Goal: Information Seeking & Learning: Compare options

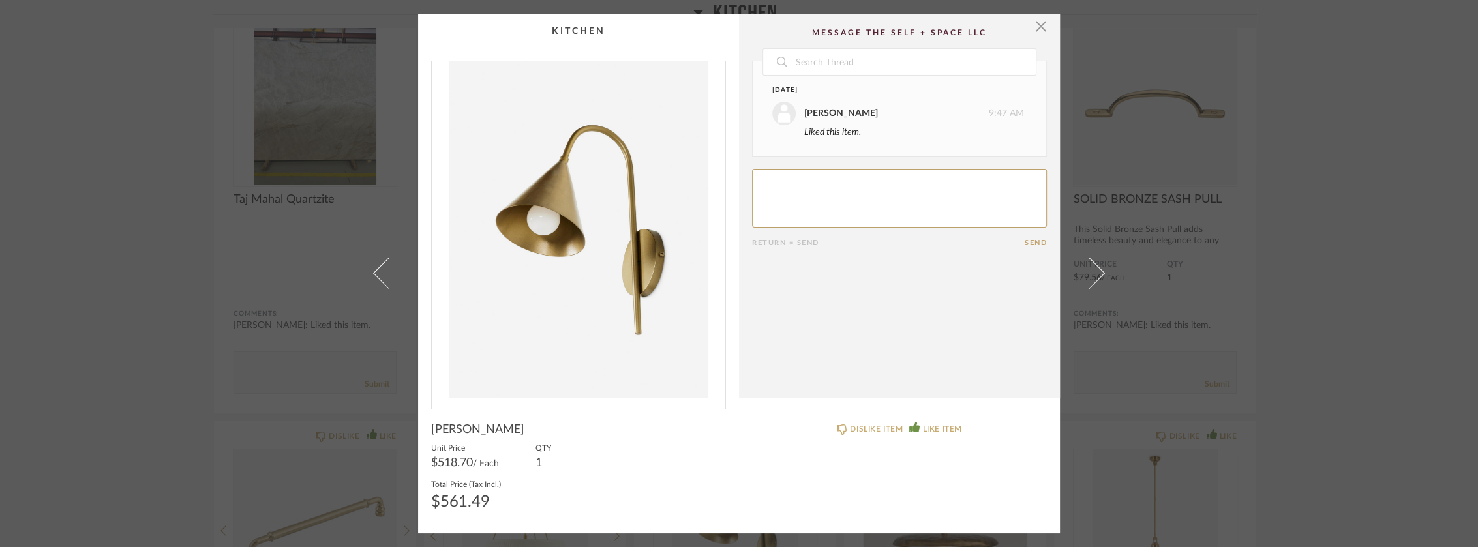
click at [1318, 237] on div "× Date [DATE] [PERSON_NAME] 9:47 AM Liked this item. Return = Send Send Santino…" at bounding box center [739, 273] width 1478 height 547
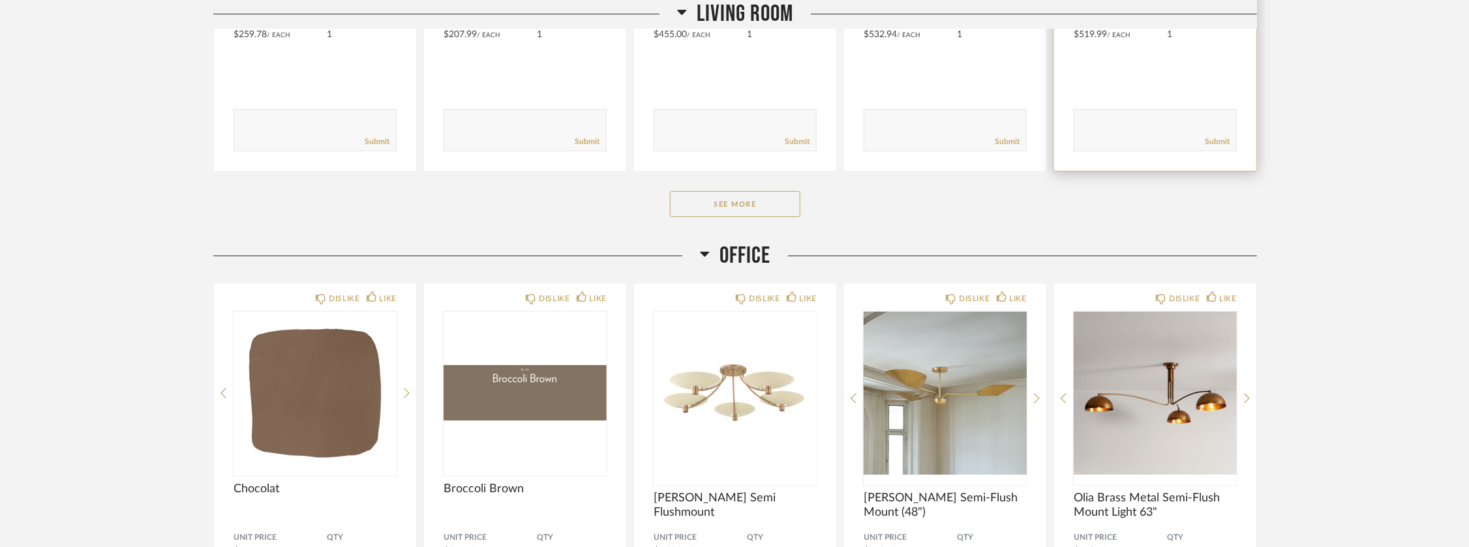
scroll to position [9541, 0]
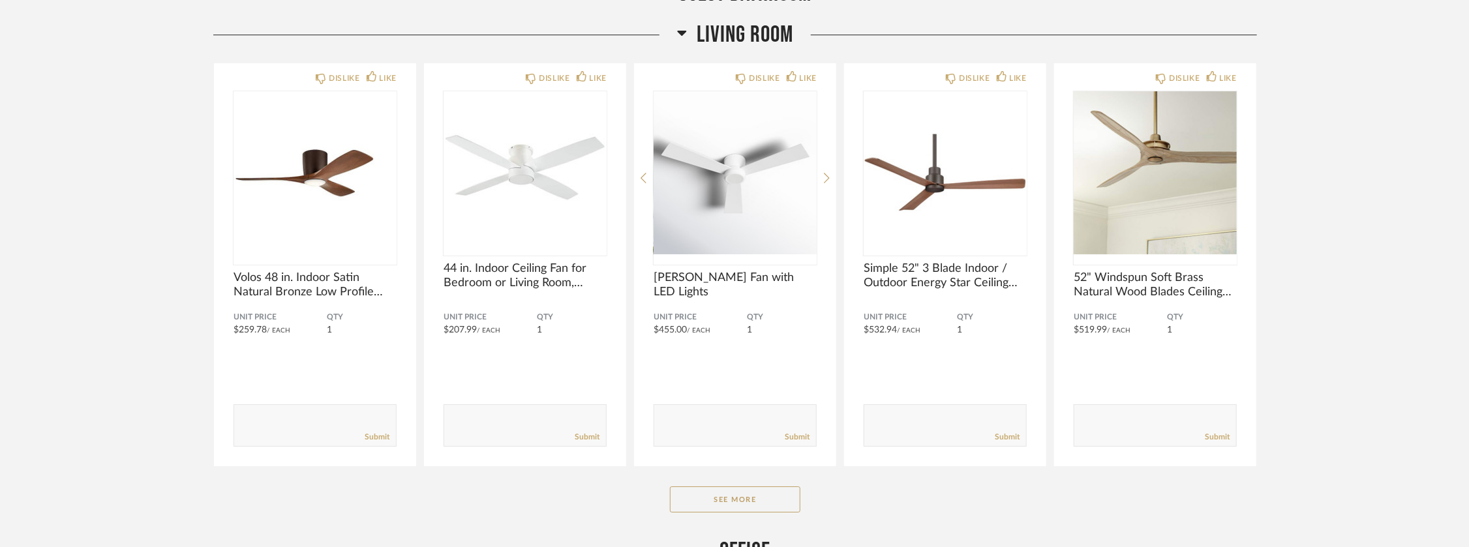
click at [735, 479] on div "Living Room DISLIKE LIKE Volos 48 in. Indoor Satin Natural Bronze Low Profile C…" at bounding box center [735, 279] width 1044 height 516
click at [741, 500] on button "See More" at bounding box center [735, 500] width 130 height 26
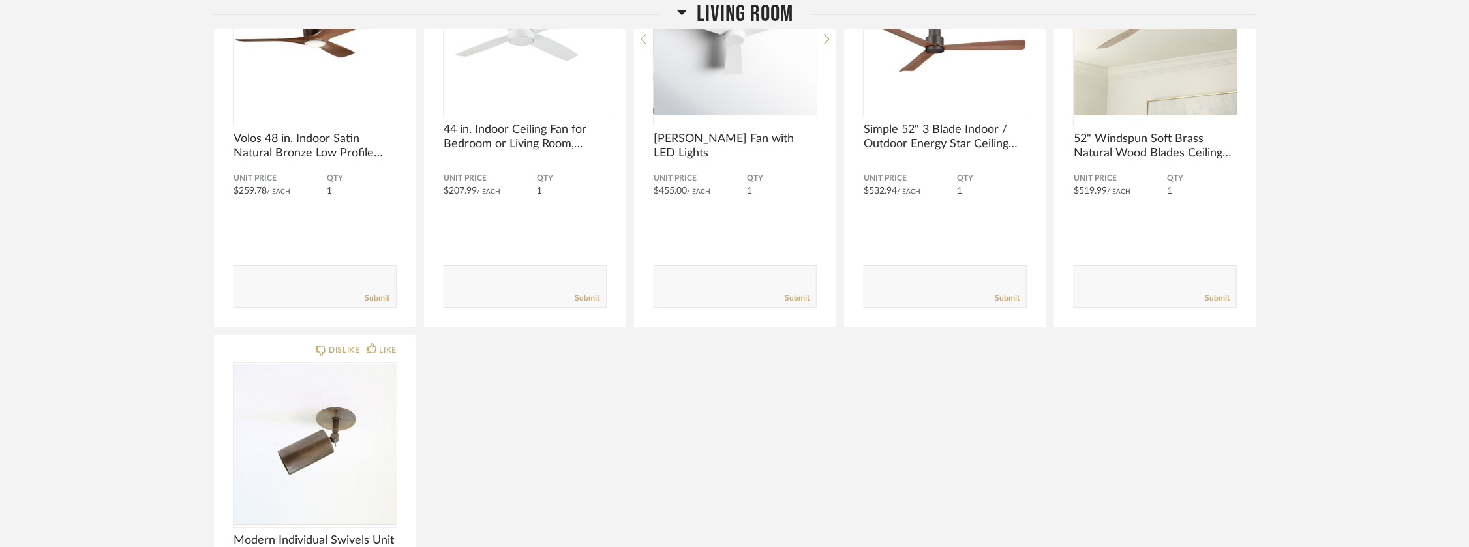
scroll to position [9904, 0]
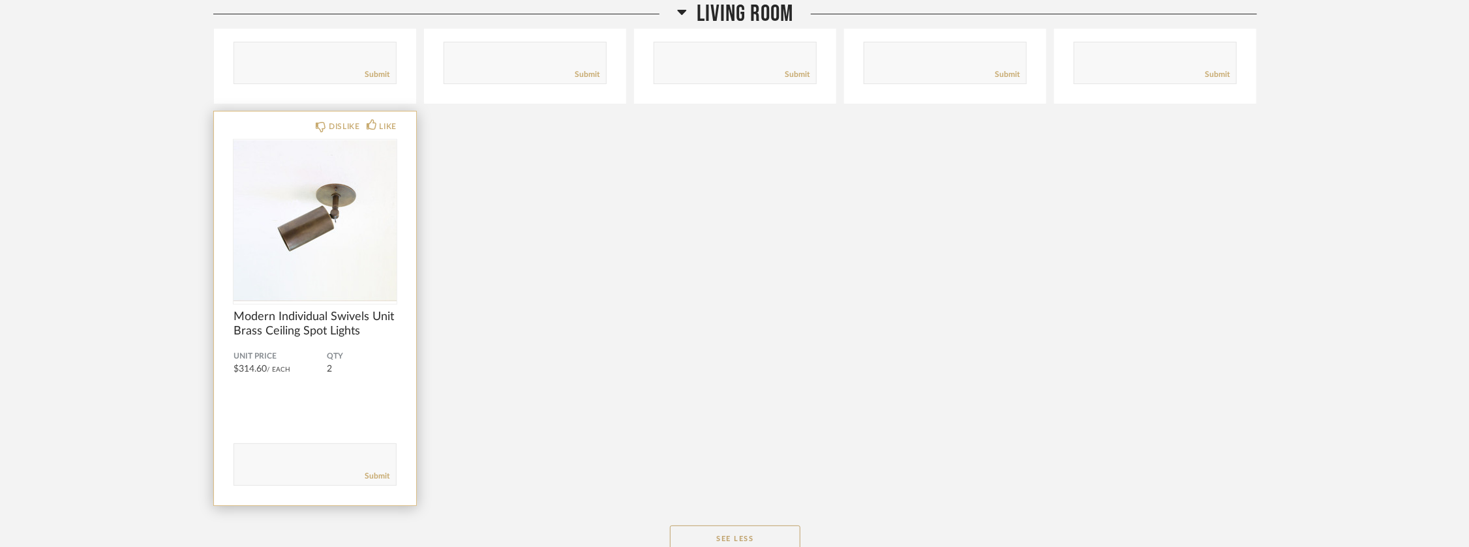
click at [323, 216] on div at bounding box center [315, 221] width 163 height 163
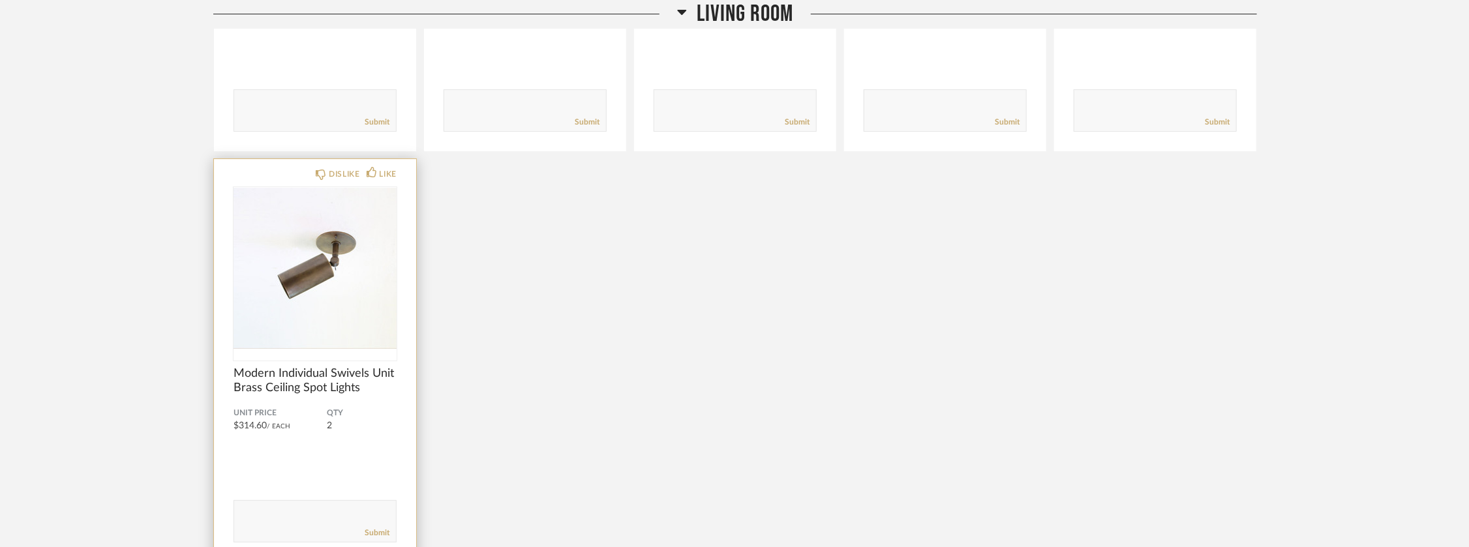
scroll to position [9832, 0]
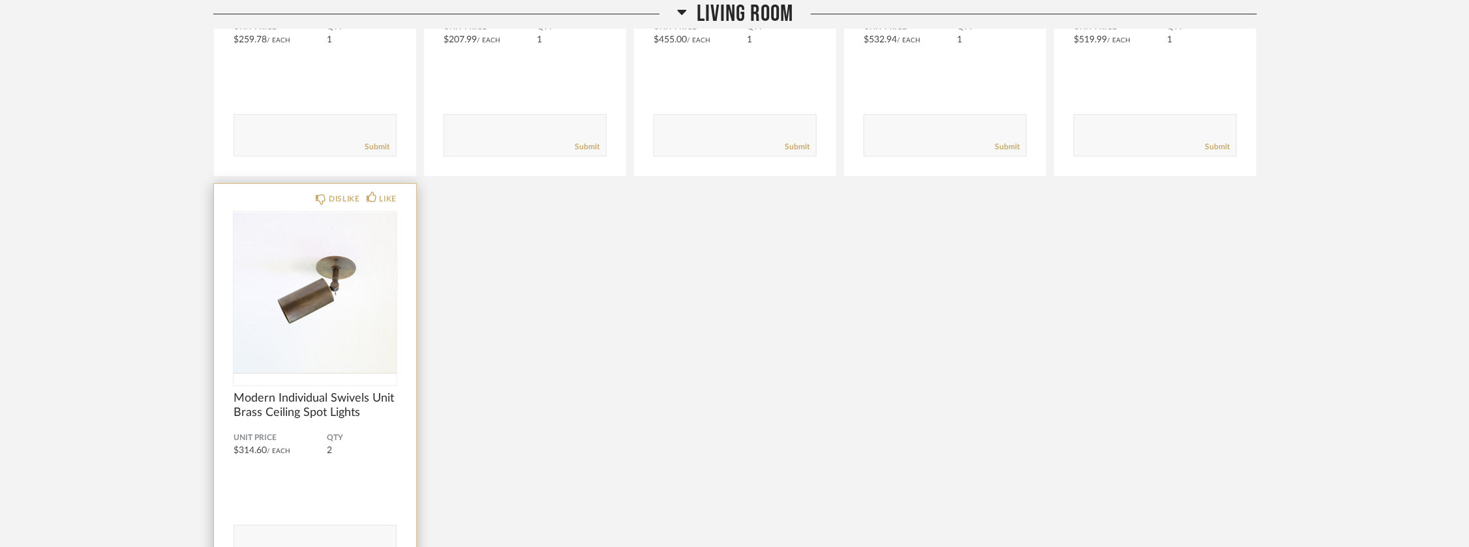
click at [309, 317] on img "0" at bounding box center [315, 293] width 163 height 163
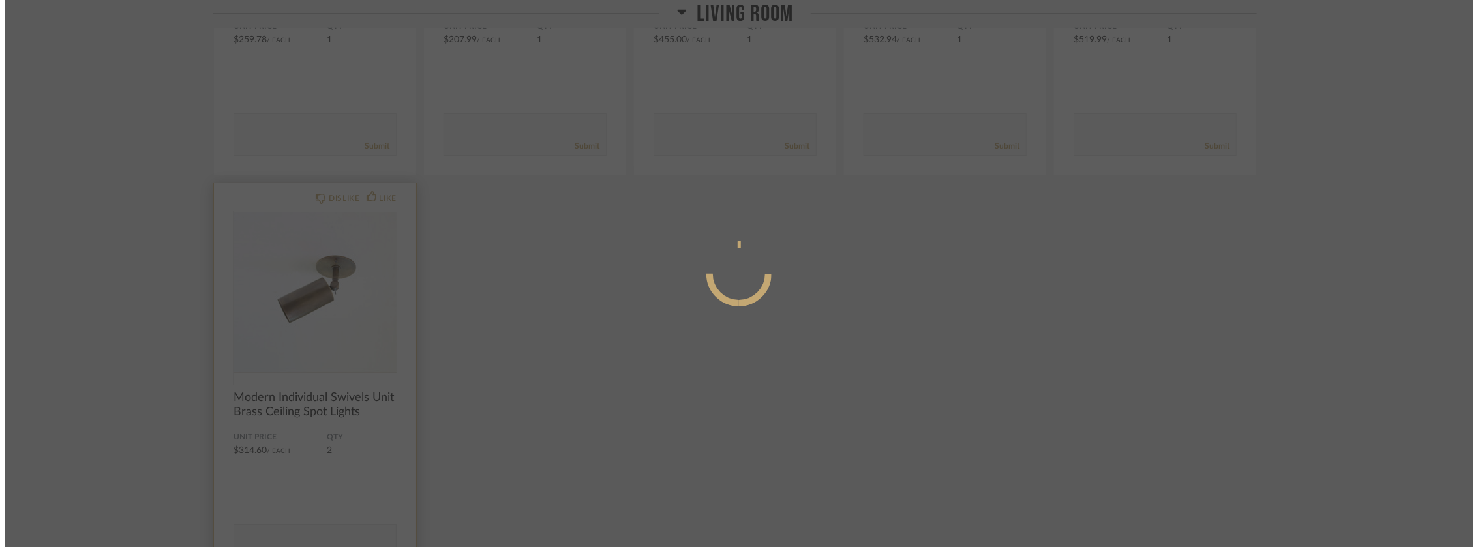
scroll to position [0, 0]
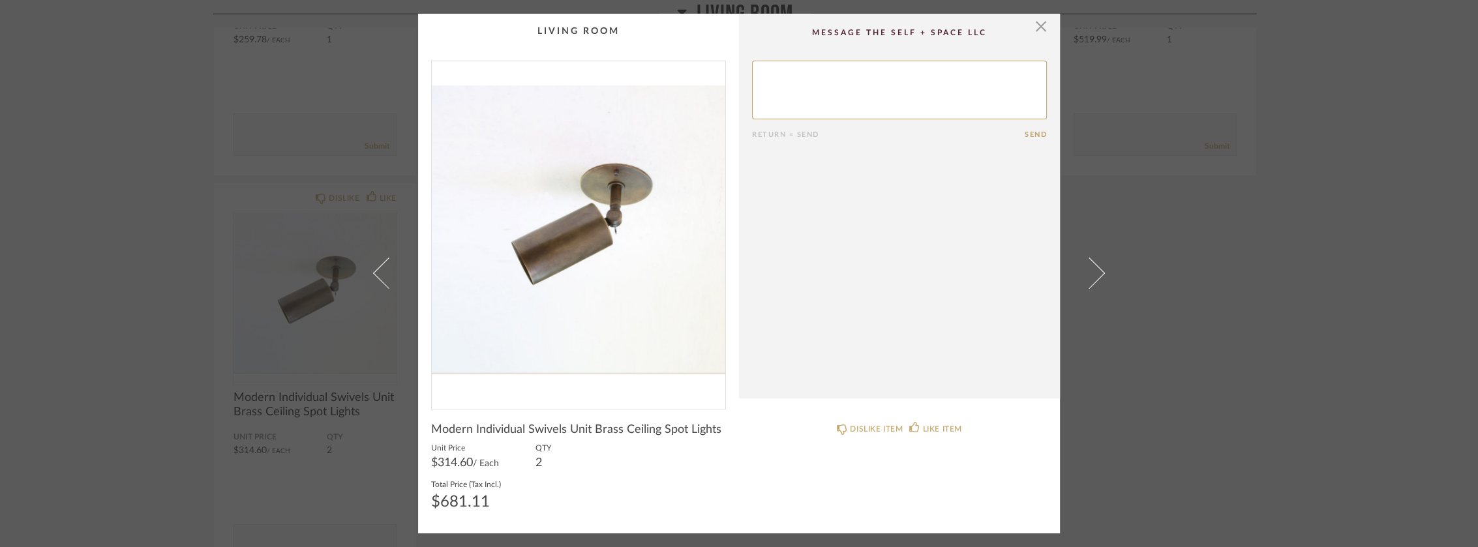
click at [573, 244] on img "0" at bounding box center [579, 229] width 294 height 337
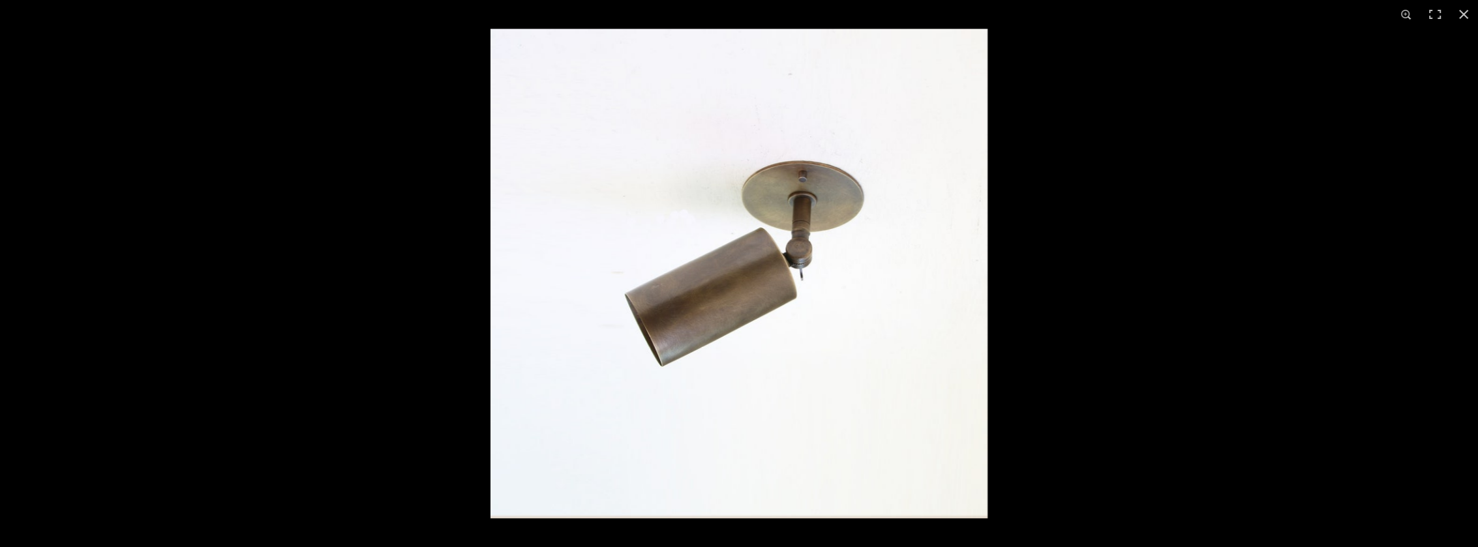
click at [847, 294] on img at bounding box center [739, 274] width 497 height 490
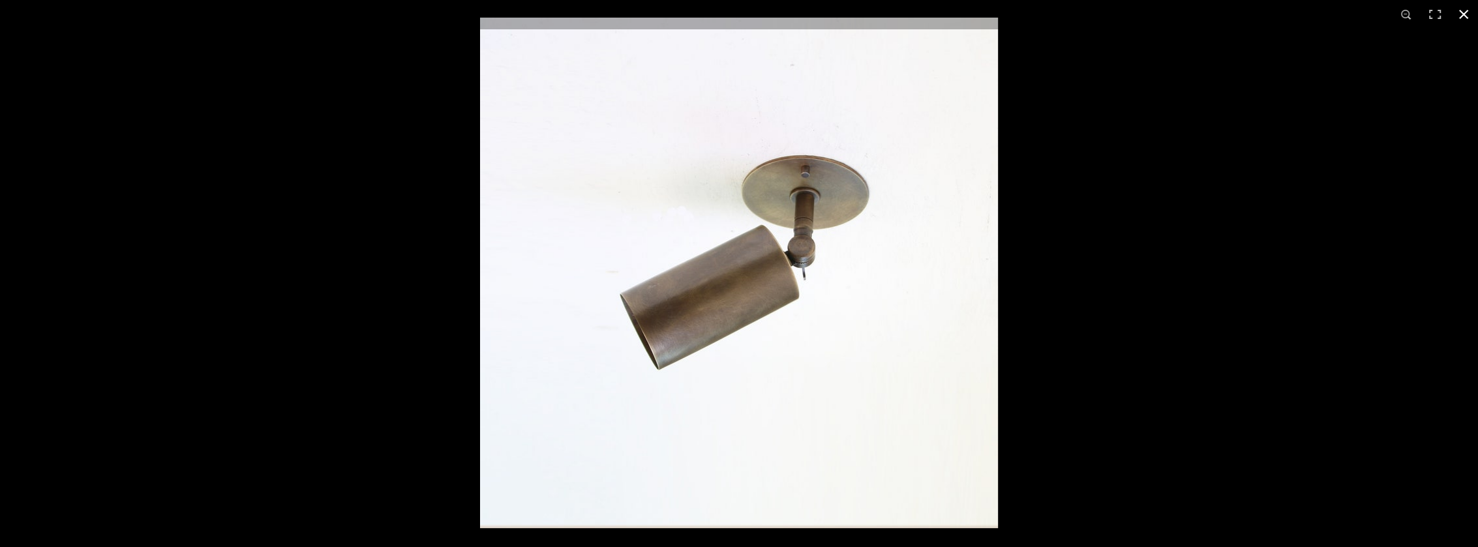
click at [1086, 316] on div at bounding box center [1219, 291] width 1478 height 547
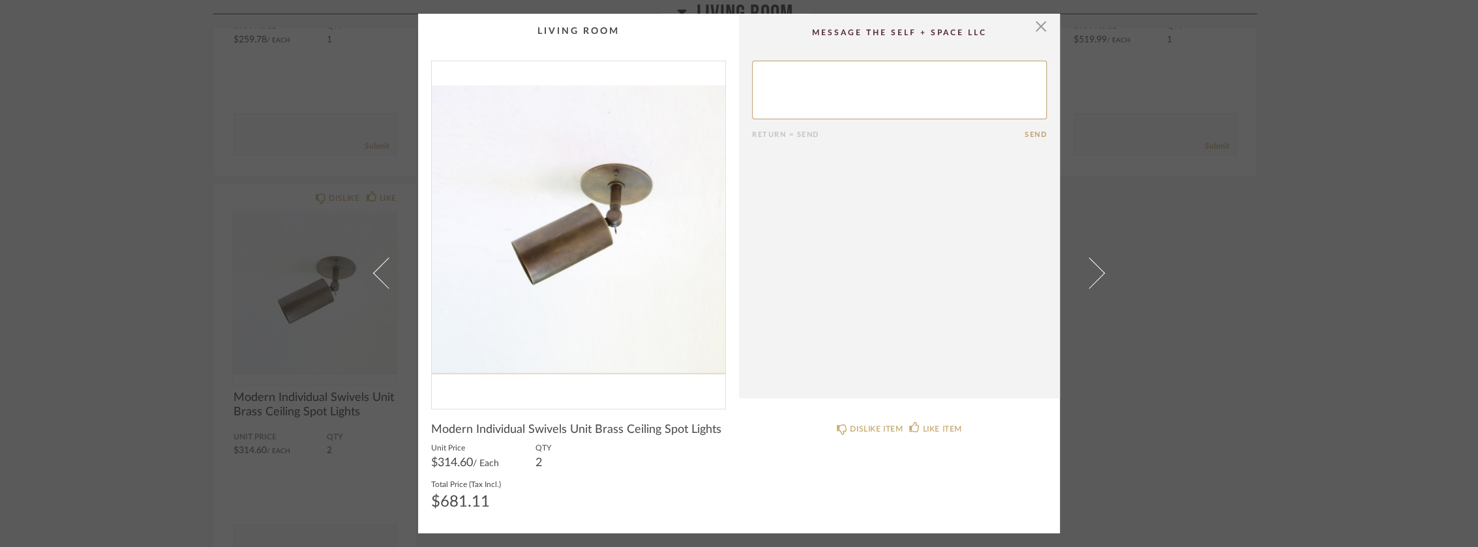
click at [28, 203] on div "× Return = Send Send Modern Individual Swivels Unit Brass Ceiling Spot Lights U…" at bounding box center [739, 273] width 1478 height 547
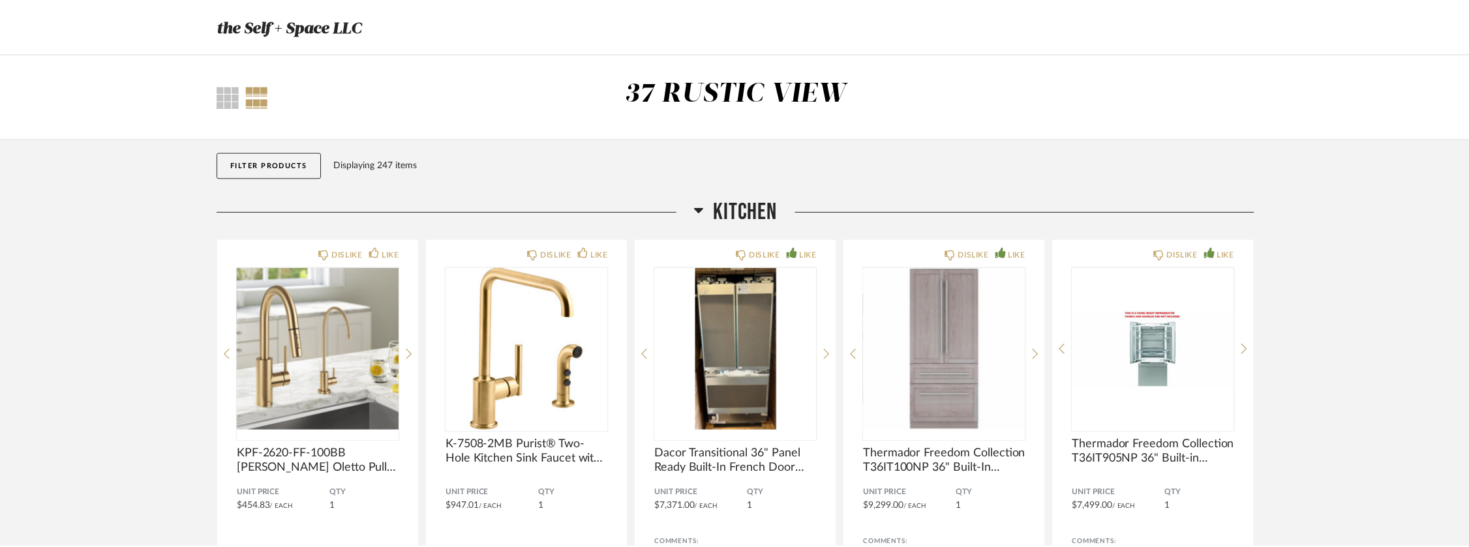
scroll to position [9832, 0]
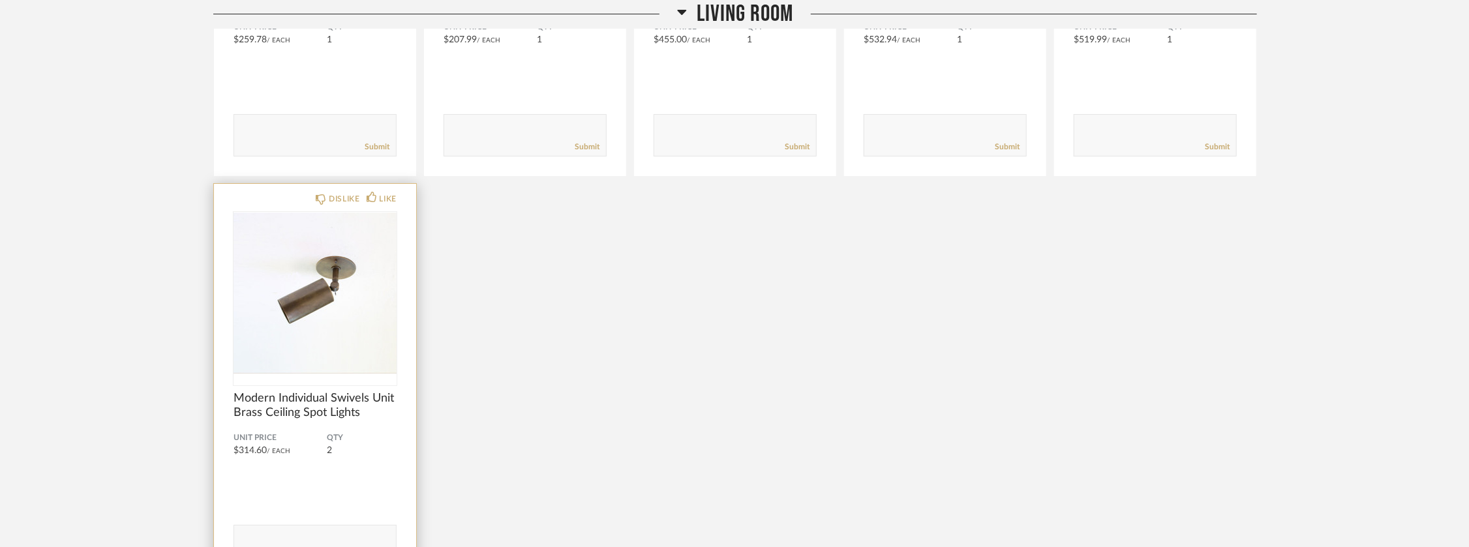
click at [324, 307] on img "0" at bounding box center [315, 293] width 163 height 163
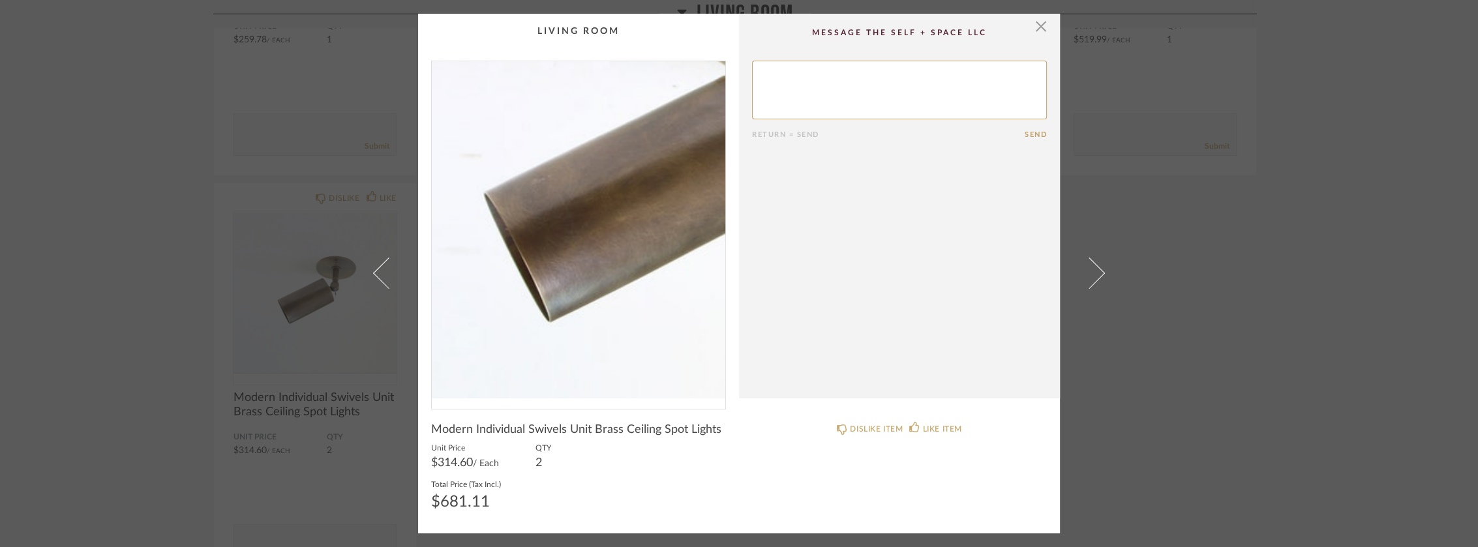
click at [538, 254] on img "0" at bounding box center [579, 229] width 294 height 337
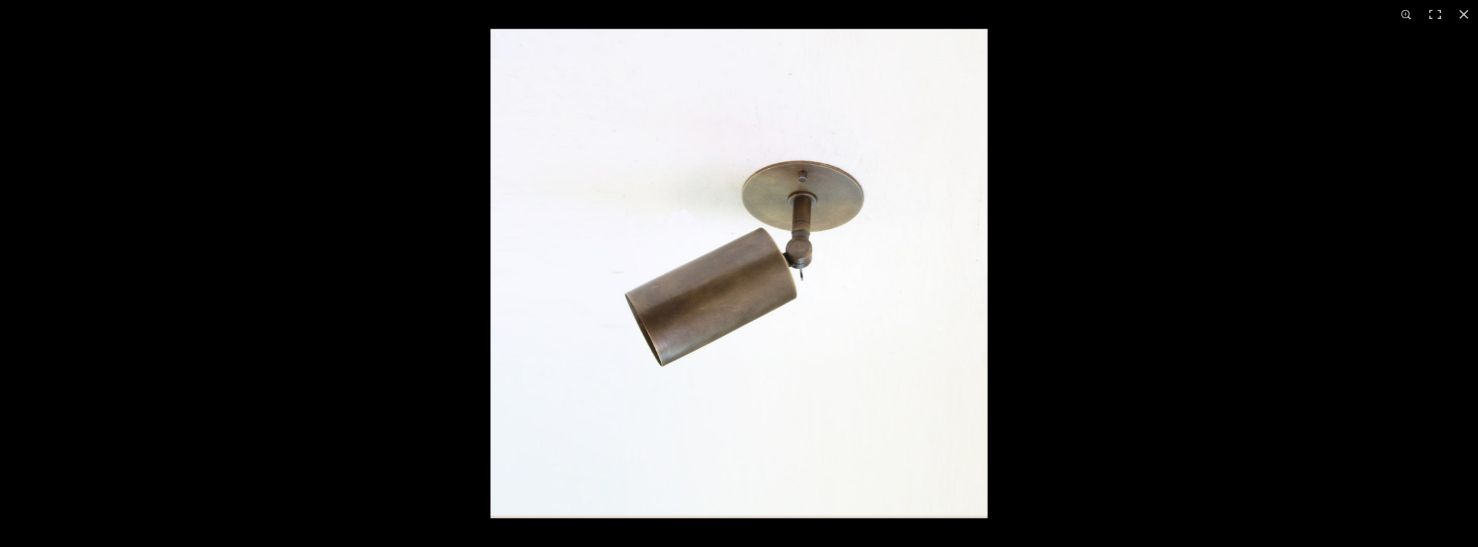
click at [640, 309] on img at bounding box center [739, 274] width 497 height 490
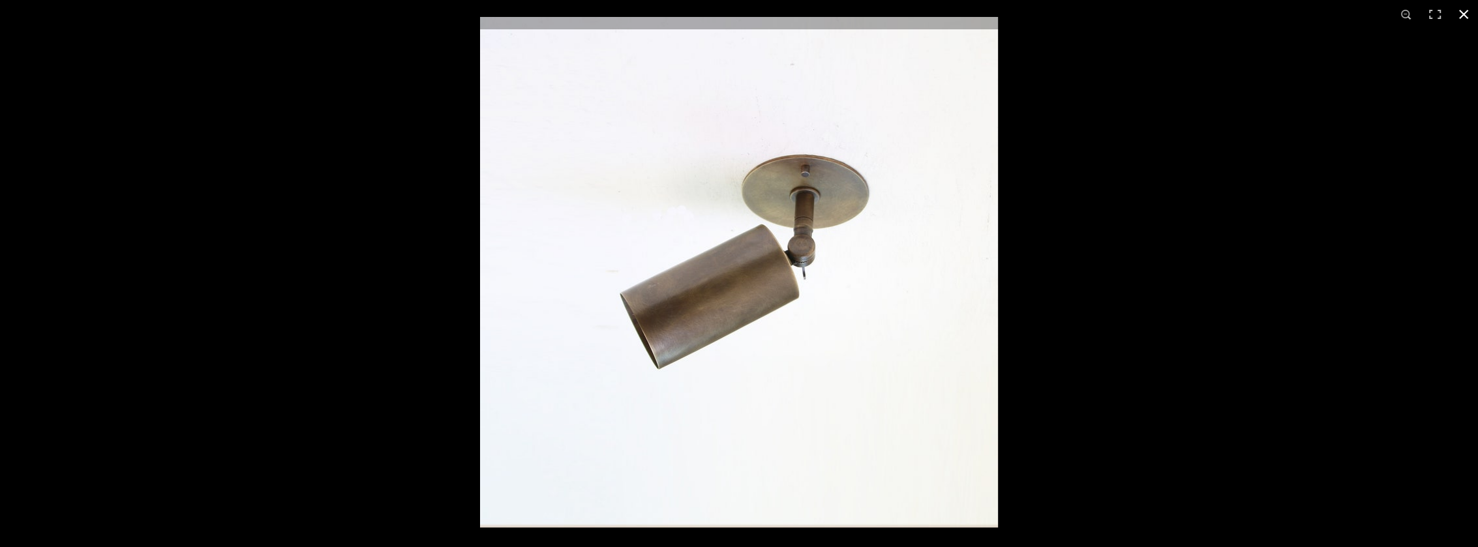
click at [209, 177] on div at bounding box center [739, 273] width 1478 height 547
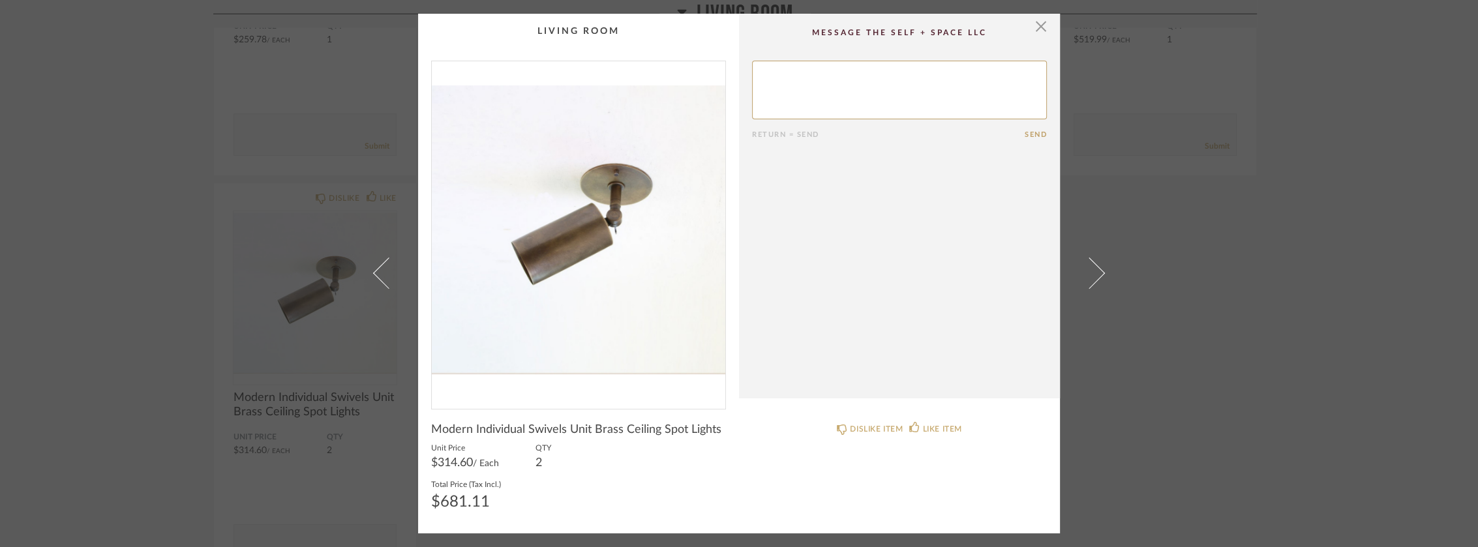
click at [167, 267] on div "× Return = Send Send Modern Individual Swivels Unit Brass Ceiling Spot Lights U…" at bounding box center [739, 273] width 1478 height 547
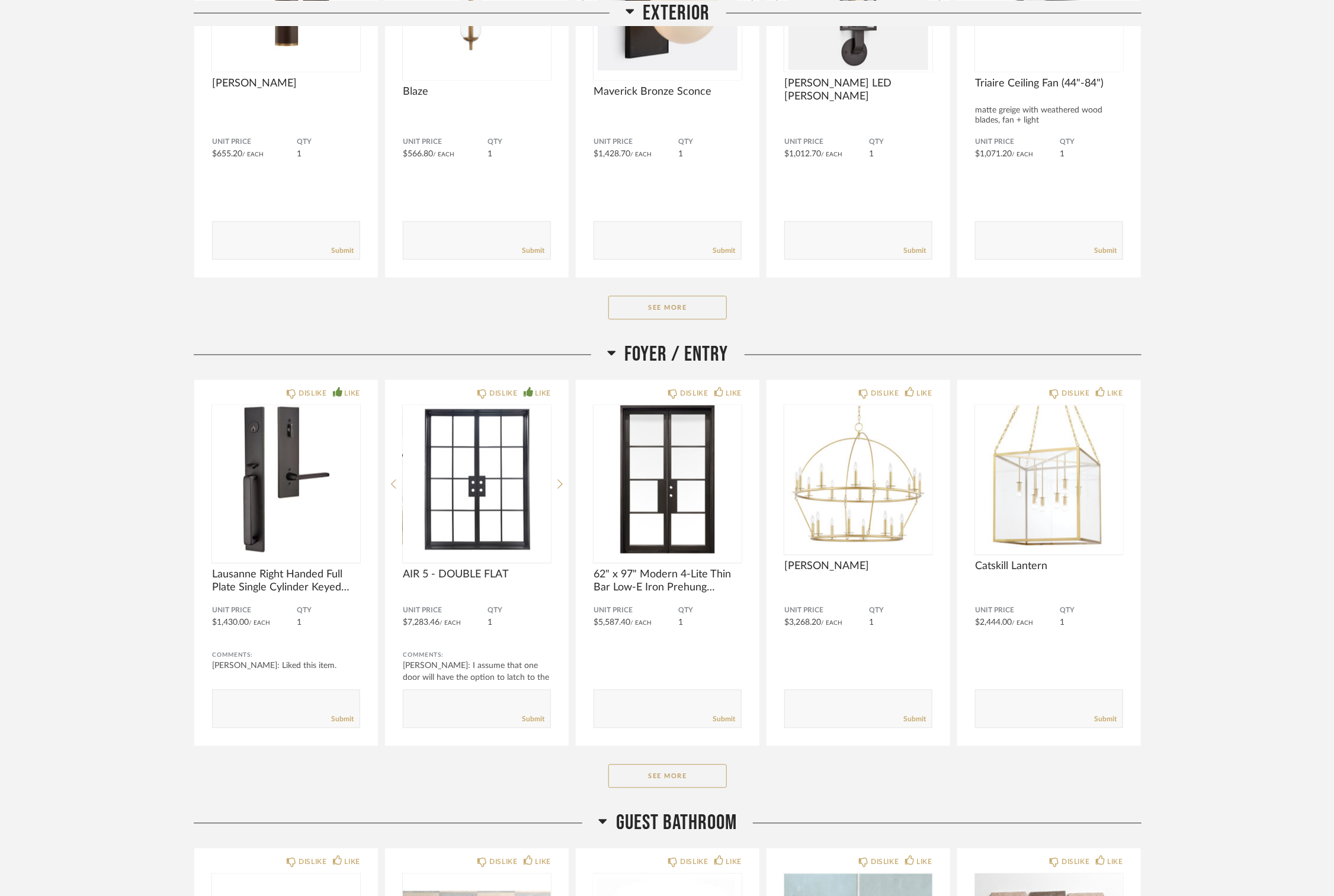
scroll to position [7431, 0]
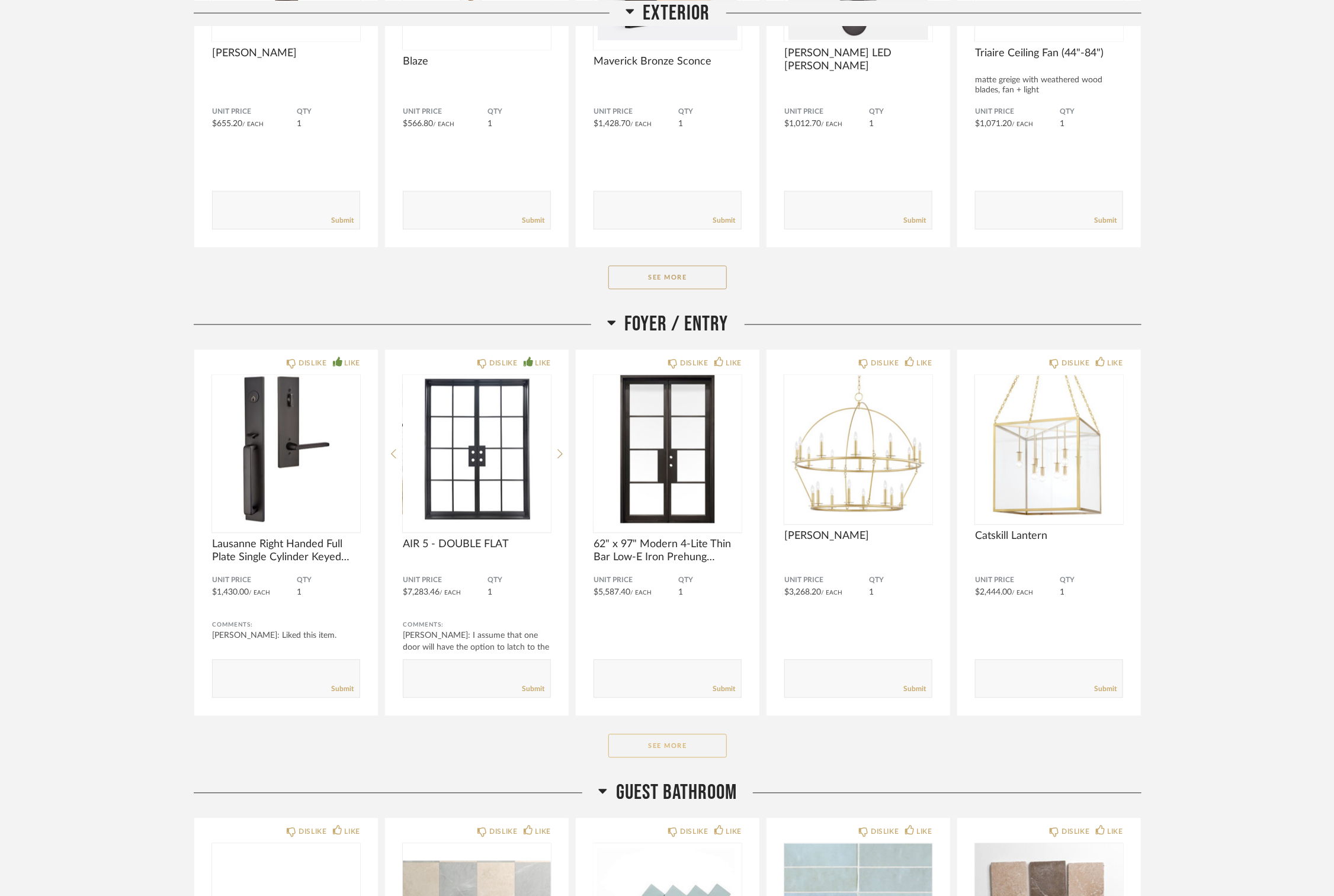
click at [693, 497] on button "See More" at bounding box center [667, 746] width 118 height 24
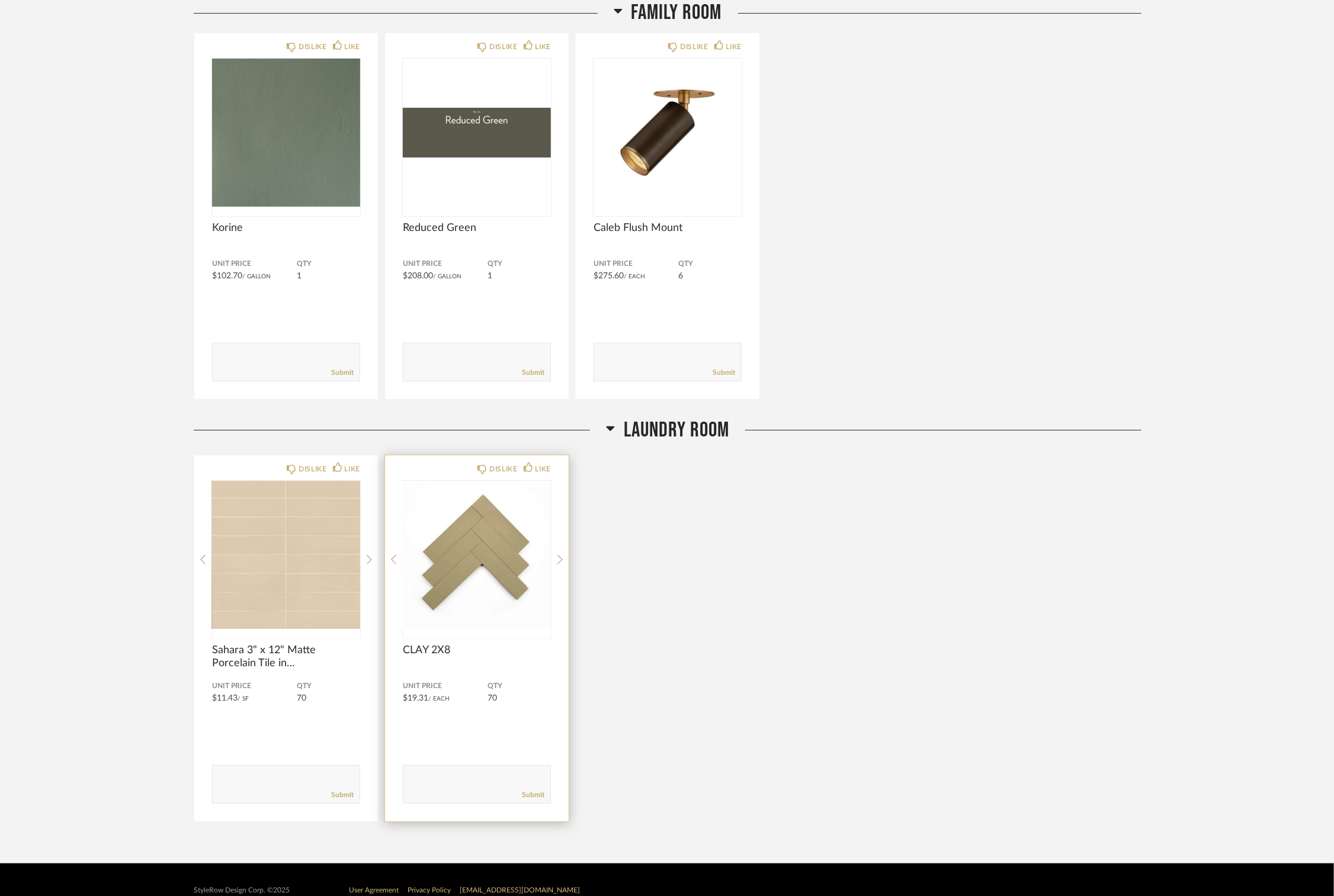
scroll to position [18201, 0]
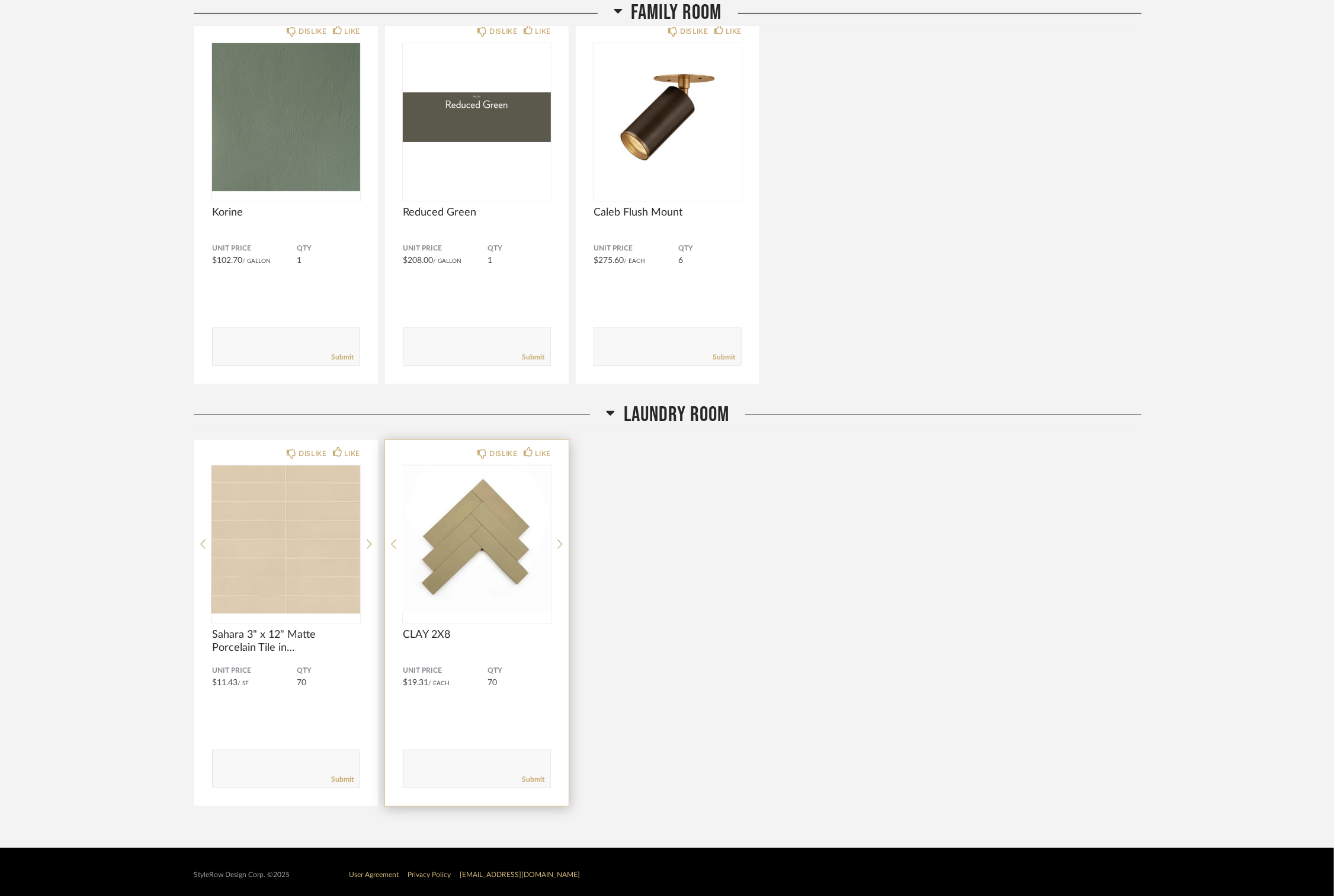
click at [499, 497] on img "0" at bounding box center [477, 539] width 148 height 148
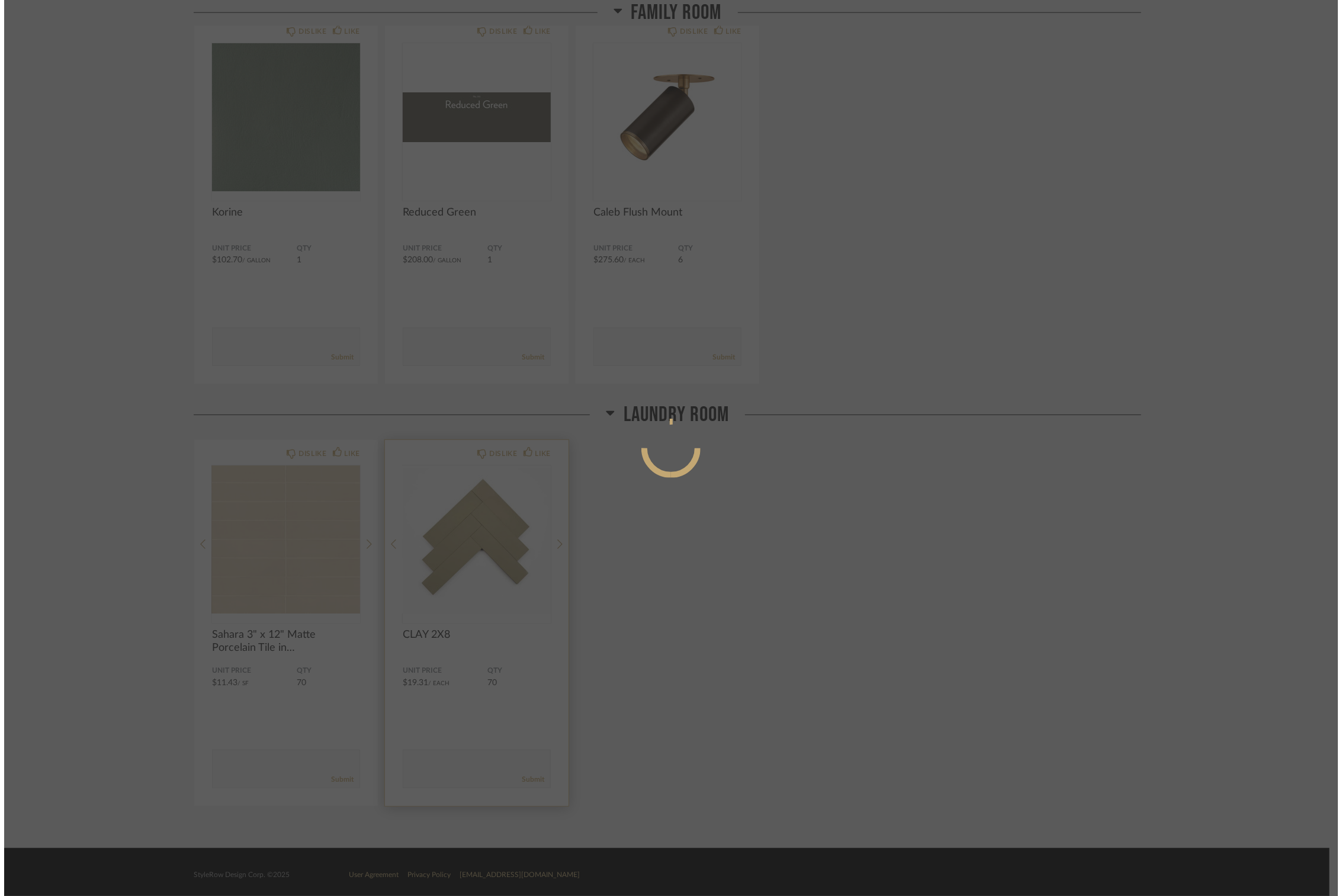
scroll to position [0, 0]
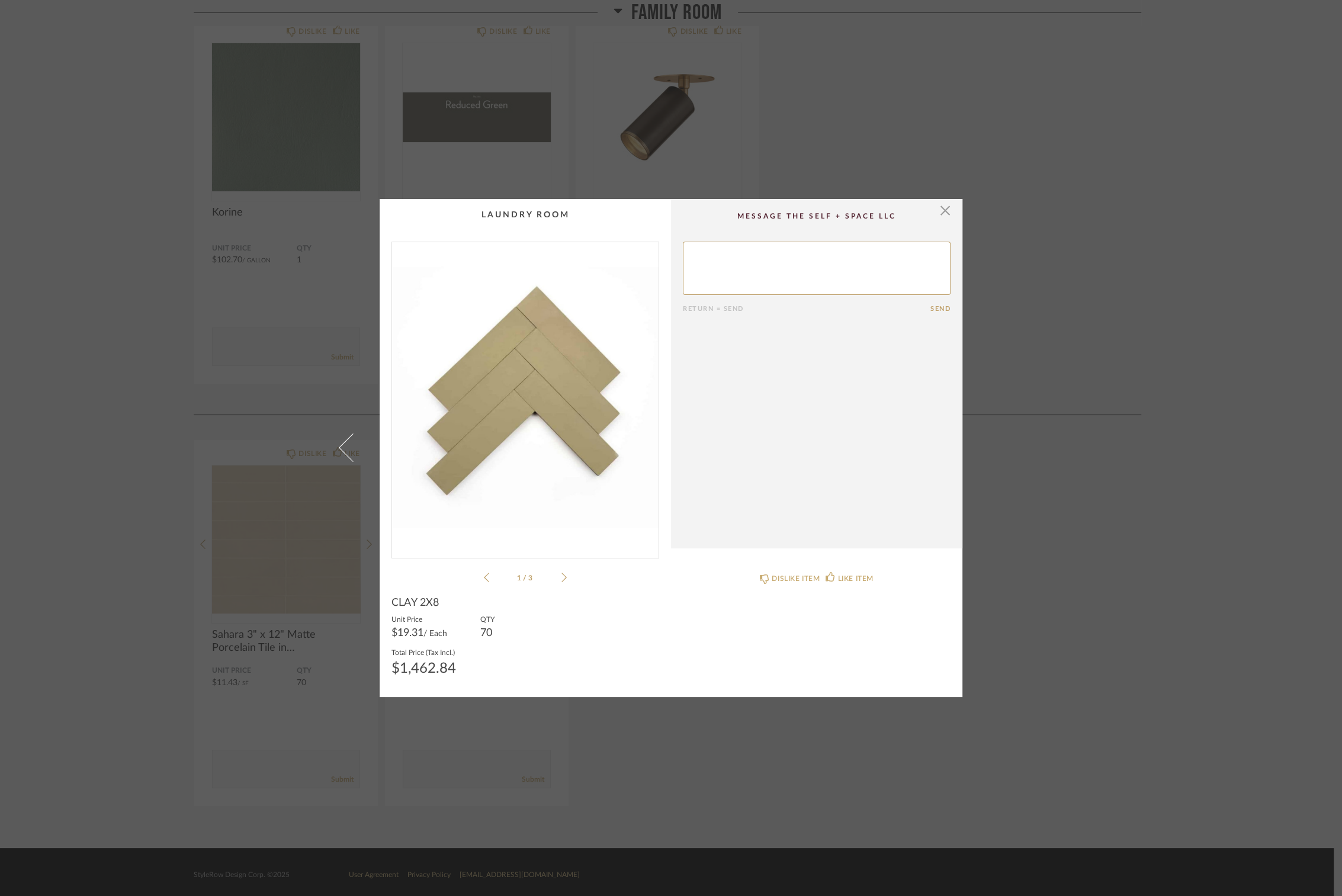
click at [561, 497] on icon at bounding box center [564, 577] width 5 height 9
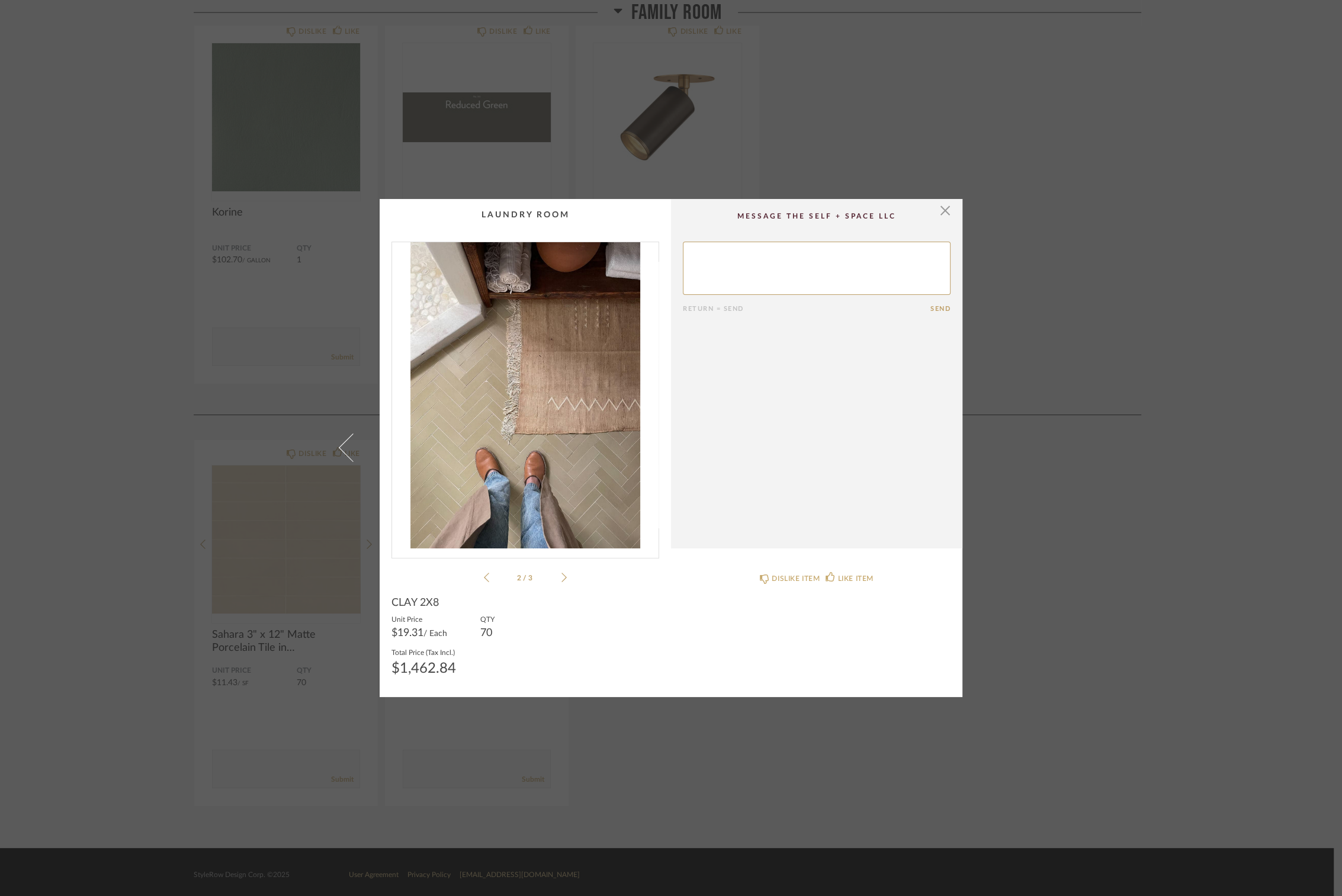
click at [561, 497] on icon at bounding box center [564, 577] width 5 height 9
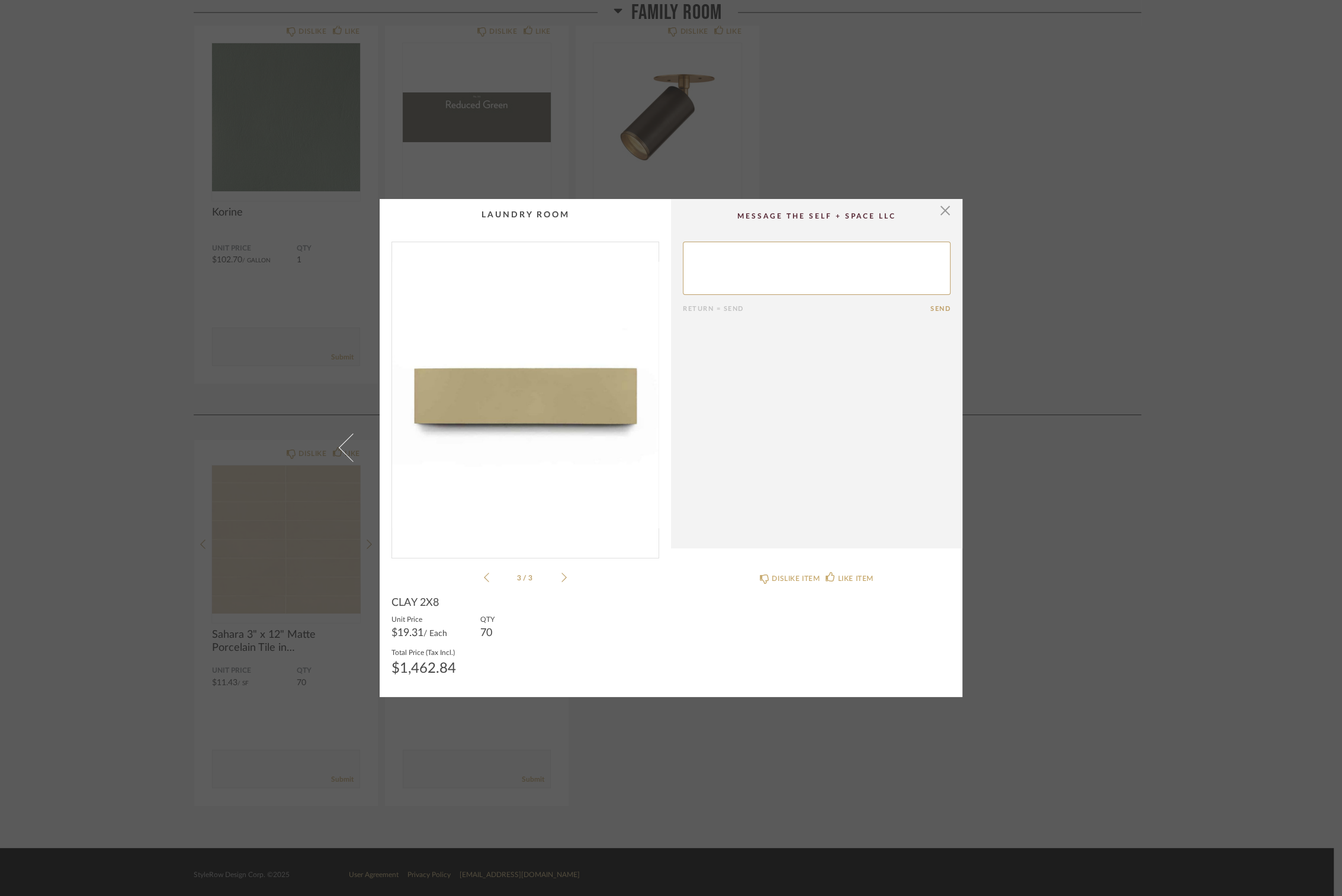
click at [484, 497] on icon at bounding box center [487, 577] width 5 height 11
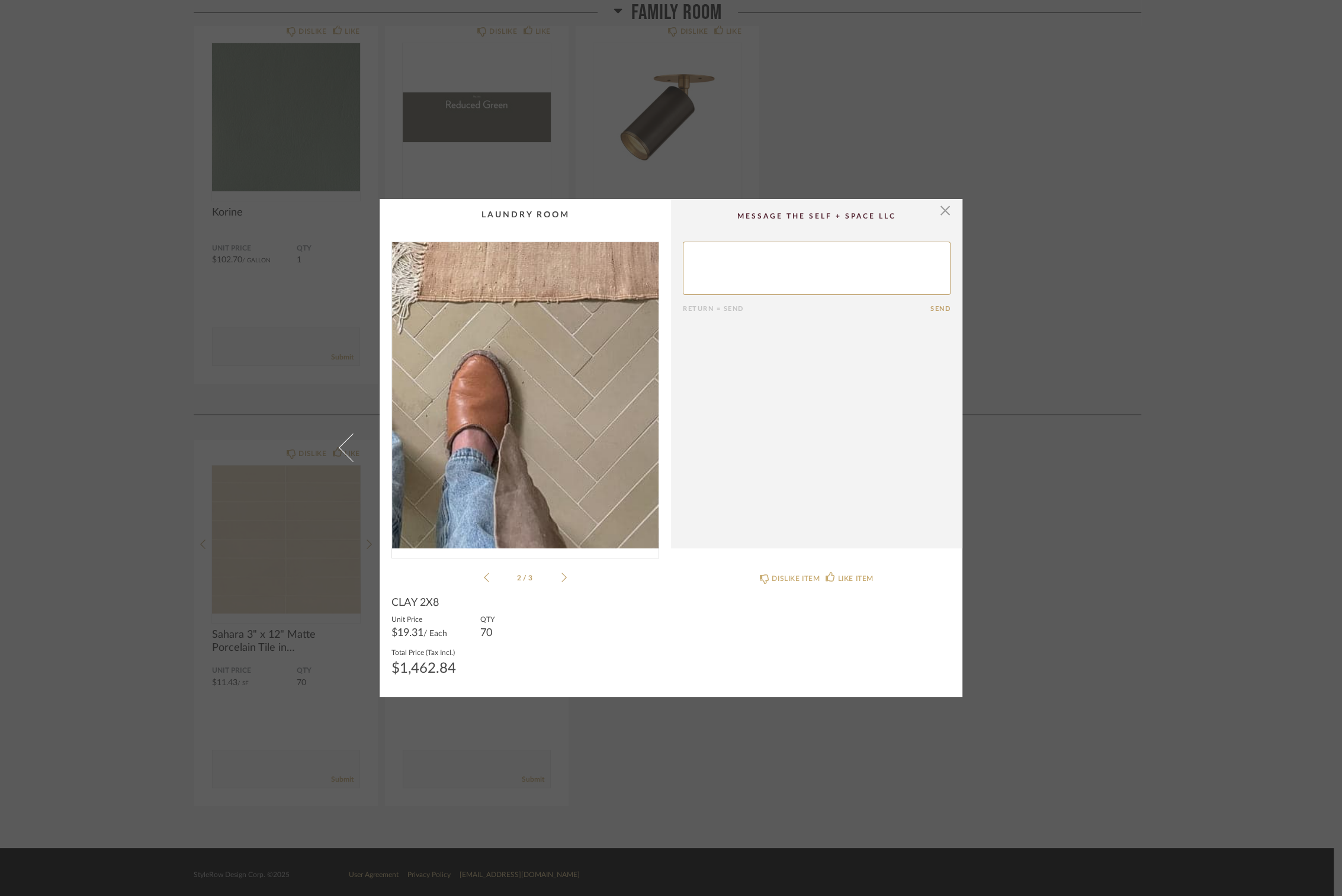
click at [545, 466] on img "1" at bounding box center [526, 395] width 267 height 306
